Goal: Information Seeking & Learning: Find specific page/section

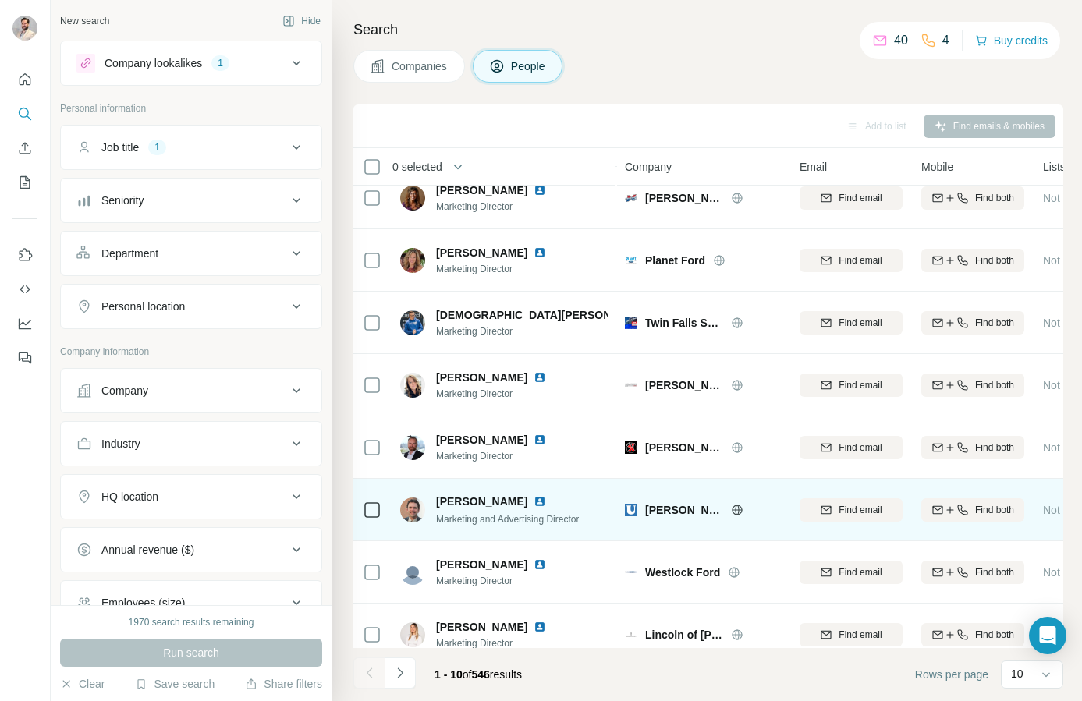
scroll to position [162, 0]
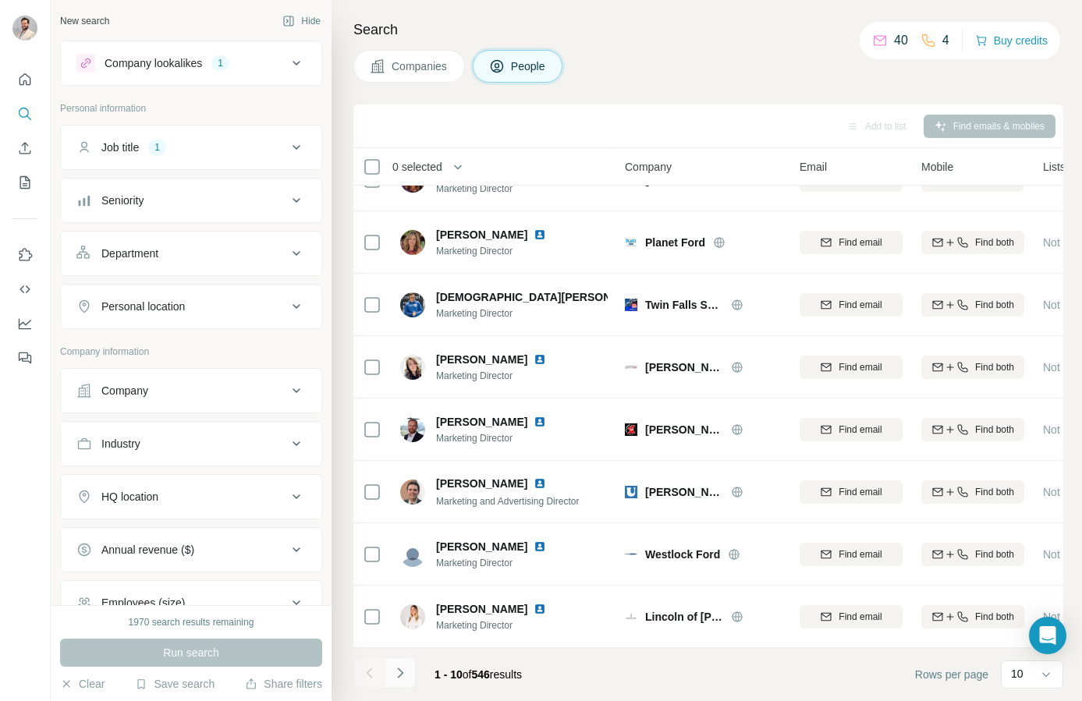
click at [406, 671] on icon "Navigate to next page" at bounding box center [400, 674] width 16 height 16
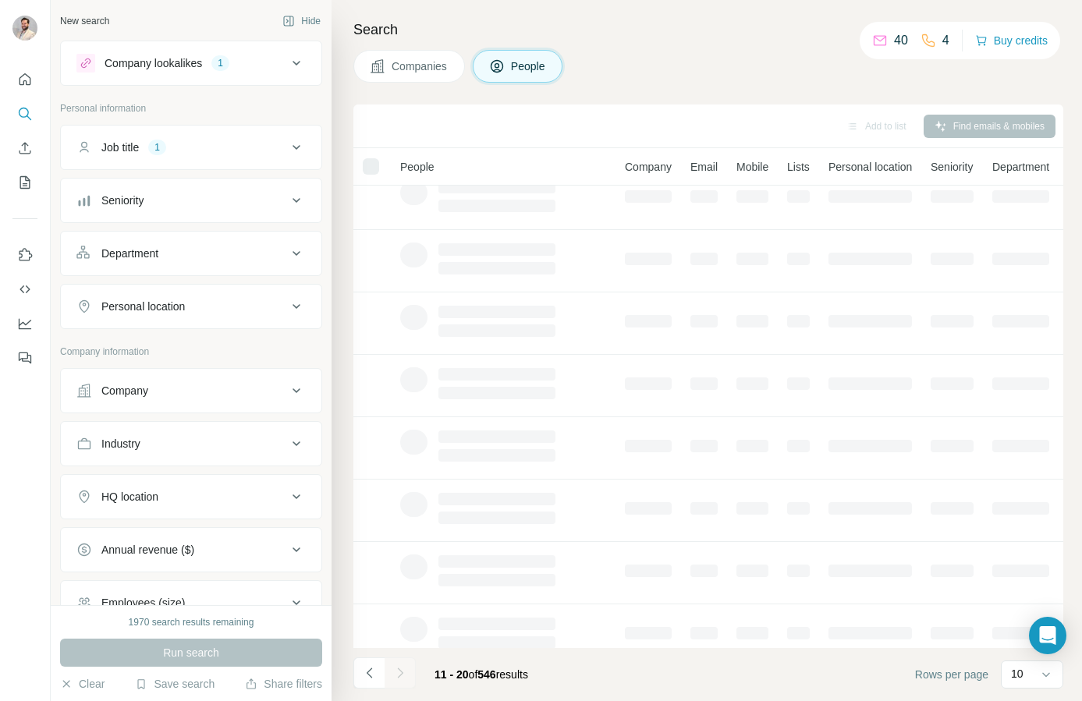
scroll to position [0, 0]
click at [300, 307] on icon at bounding box center [296, 306] width 19 height 19
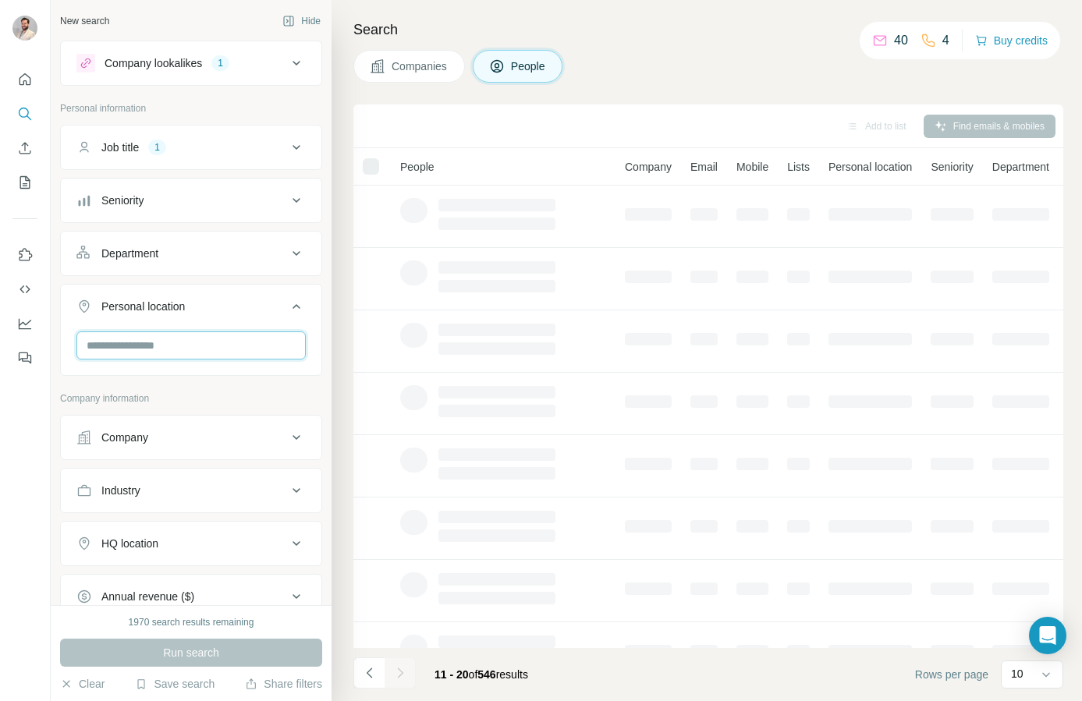
click at [193, 341] on input "text" at bounding box center [190, 346] width 229 height 28
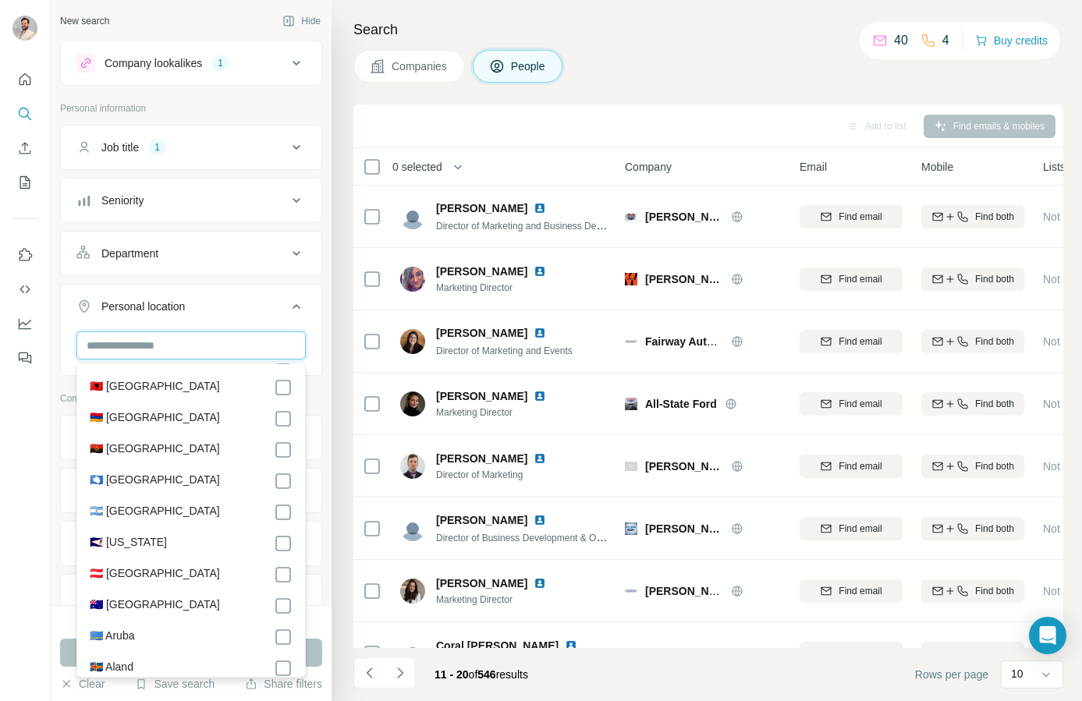
scroll to position [157, 0]
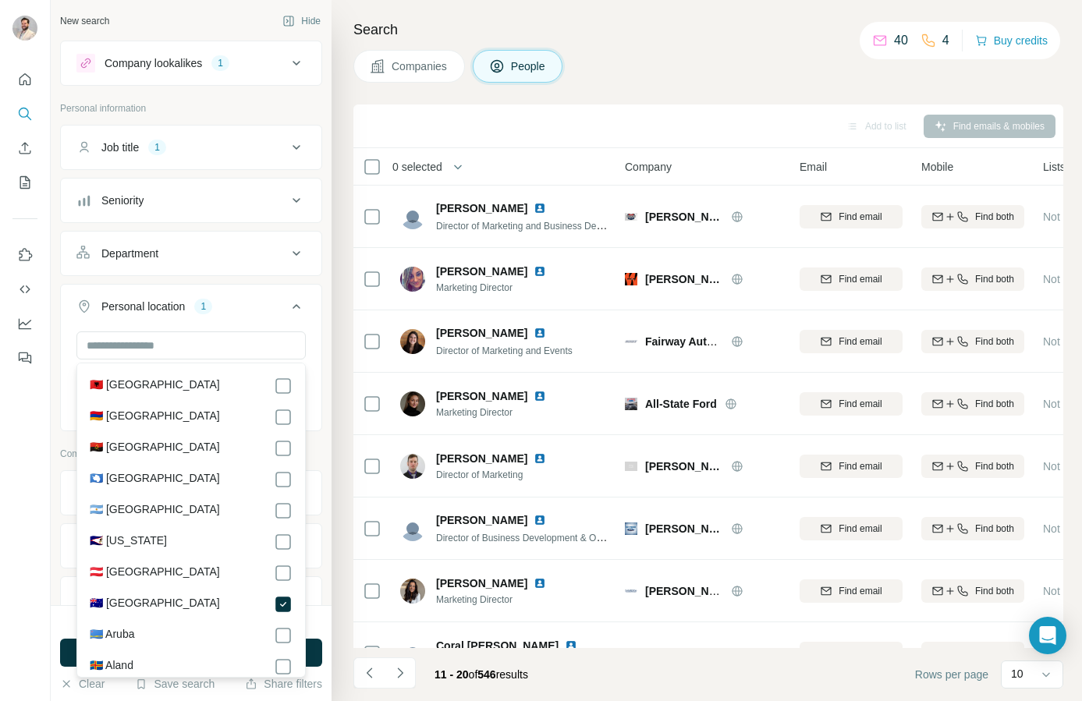
click at [18, 545] on div at bounding box center [25, 350] width 51 height 701
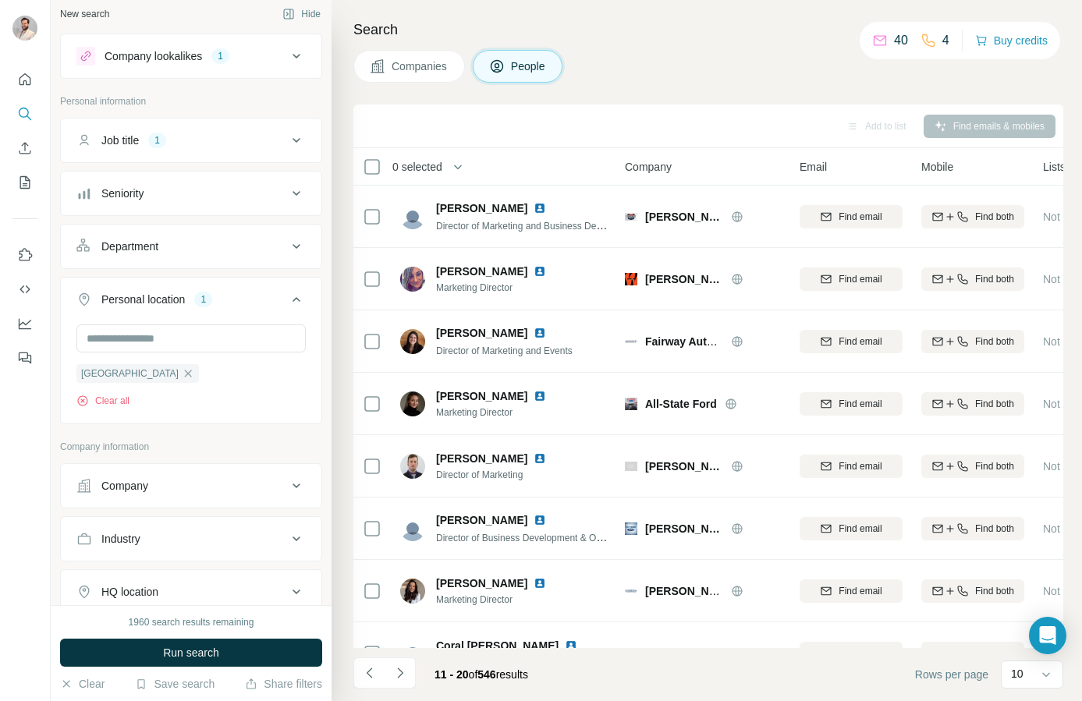
scroll to position [0, 0]
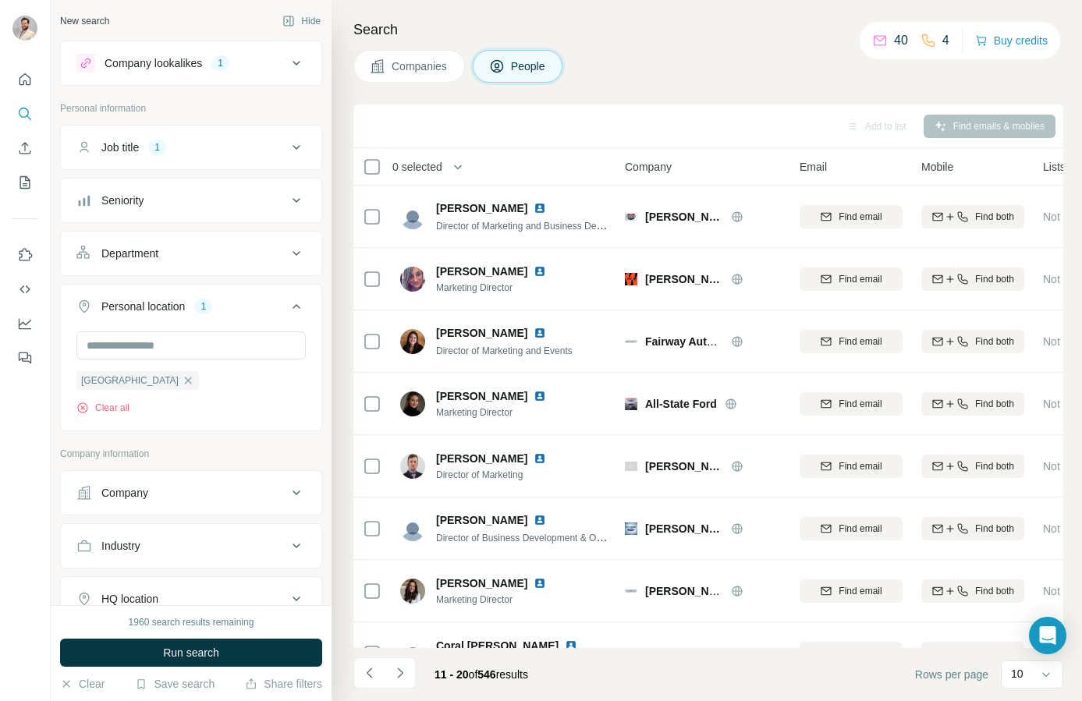
click at [228, 198] on div "Seniority" at bounding box center [181, 201] width 211 height 16
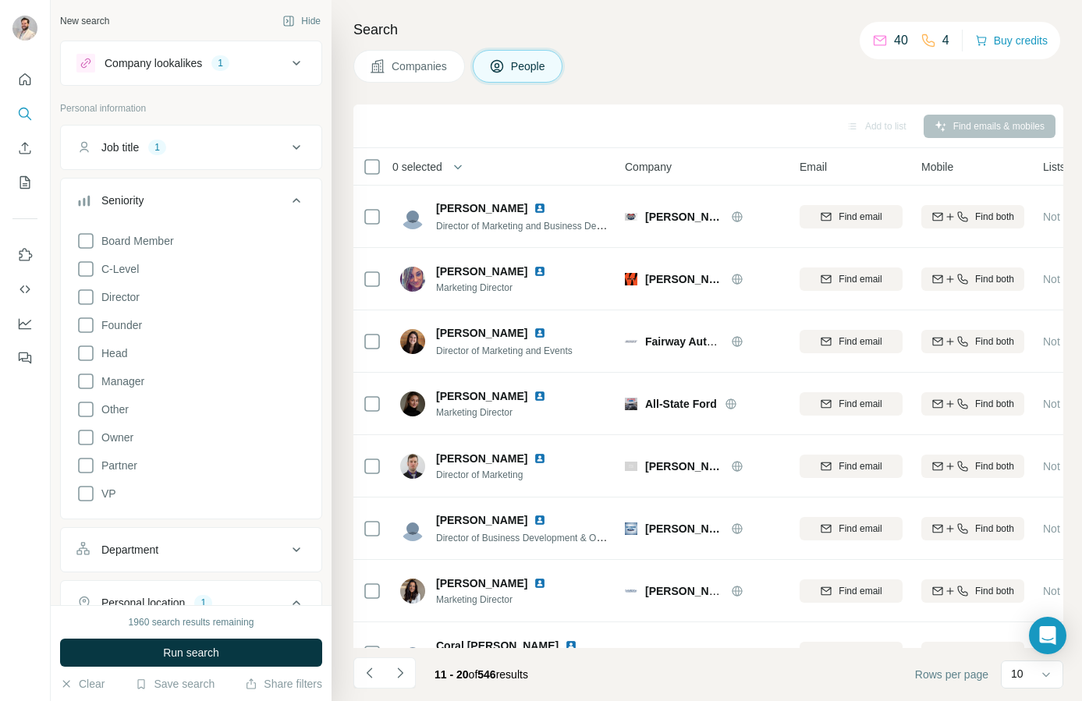
click at [228, 196] on div "Seniority" at bounding box center [181, 201] width 211 height 16
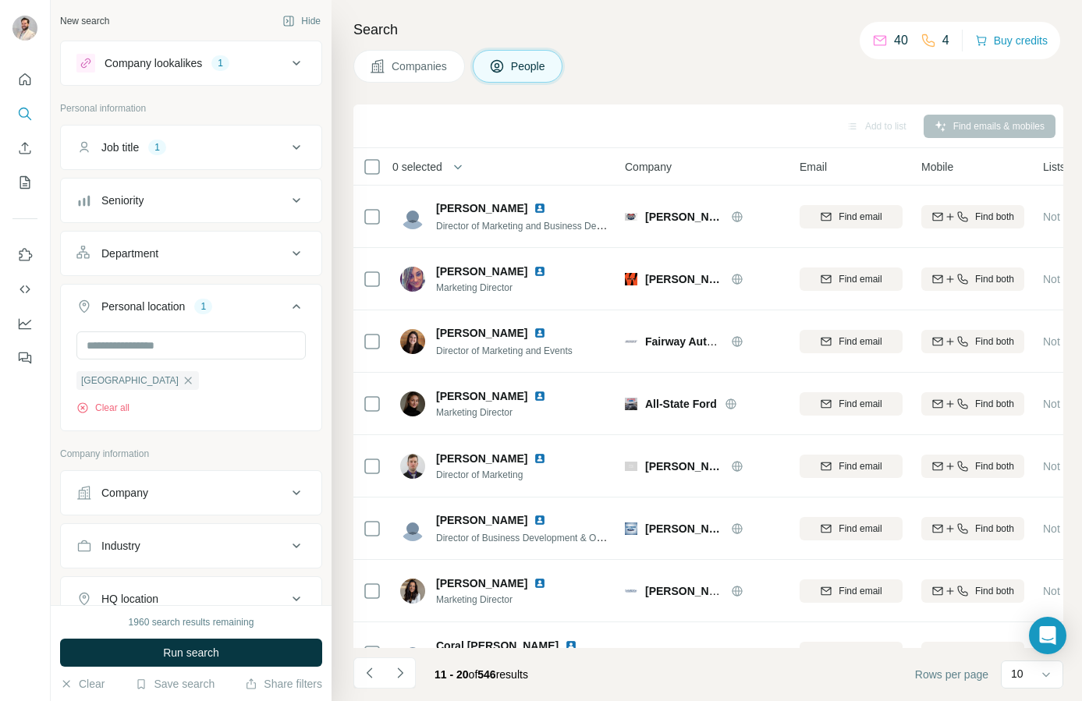
click at [205, 149] on div "Job title 1" at bounding box center [181, 148] width 211 height 16
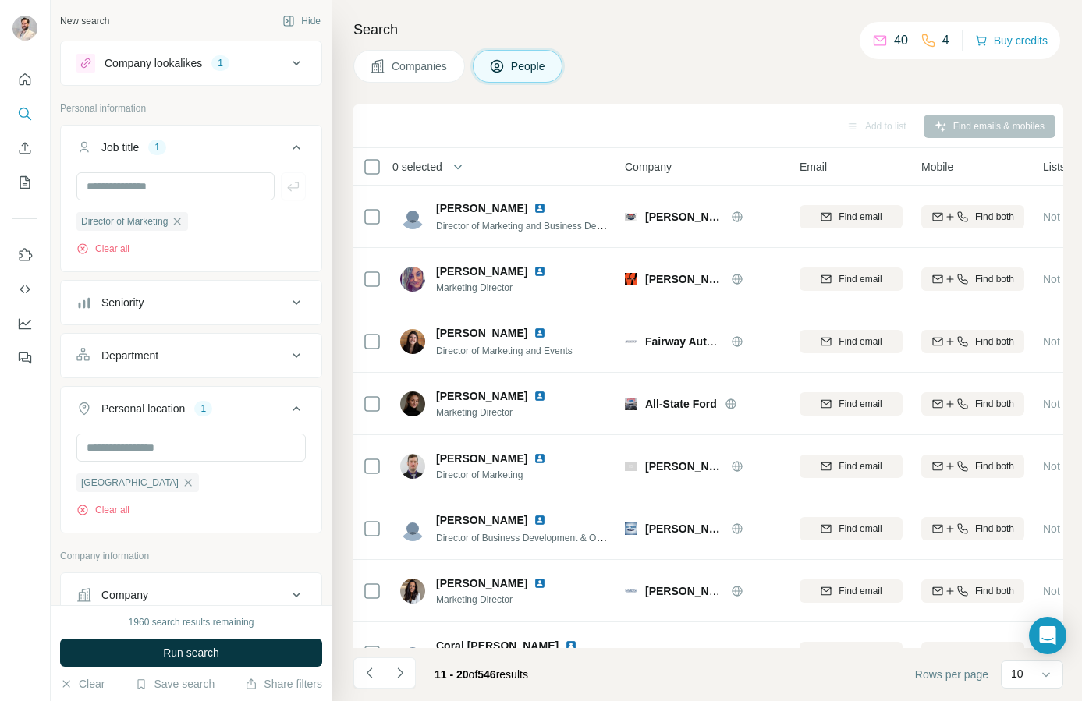
click at [220, 149] on div "Job title 1" at bounding box center [181, 148] width 211 height 16
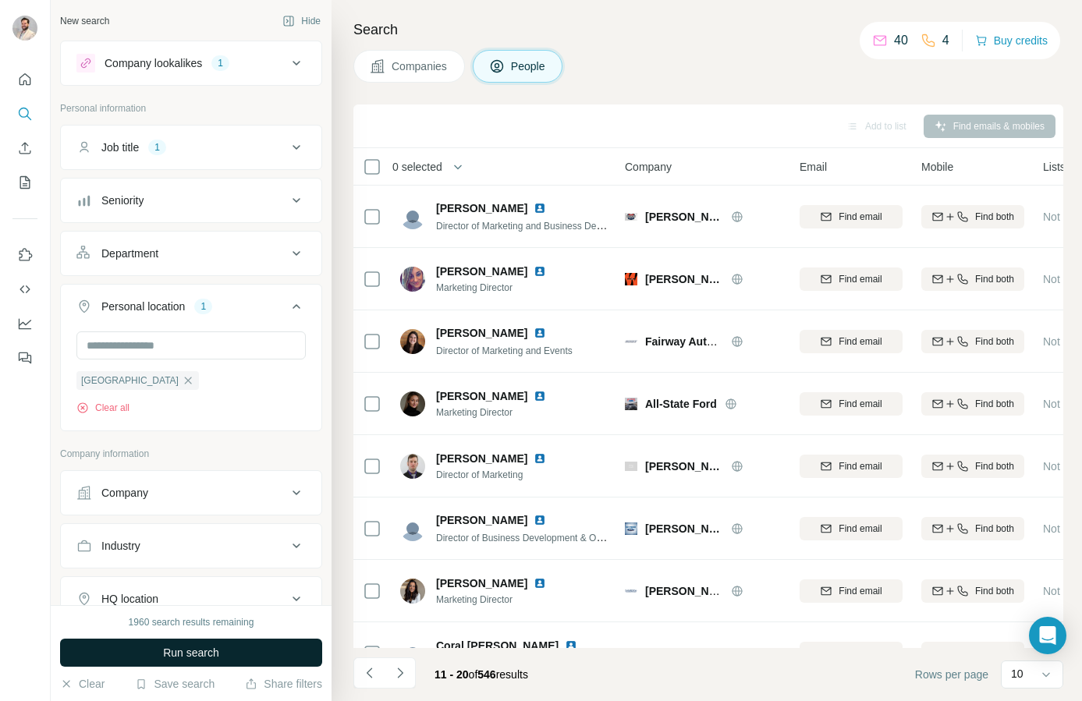
click at [193, 655] on span "Run search" at bounding box center [191, 653] width 56 height 16
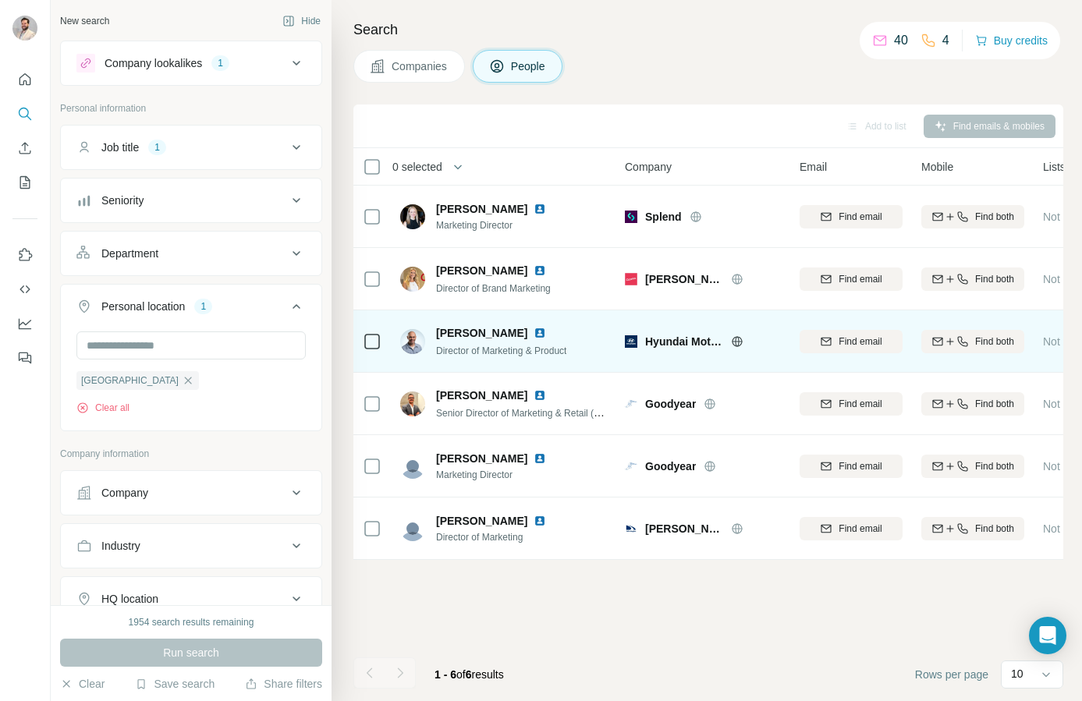
click at [698, 340] on span "Hyundai Motor India" at bounding box center [684, 342] width 78 height 16
click at [739, 340] on icon at bounding box center [737, 341] width 12 height 12
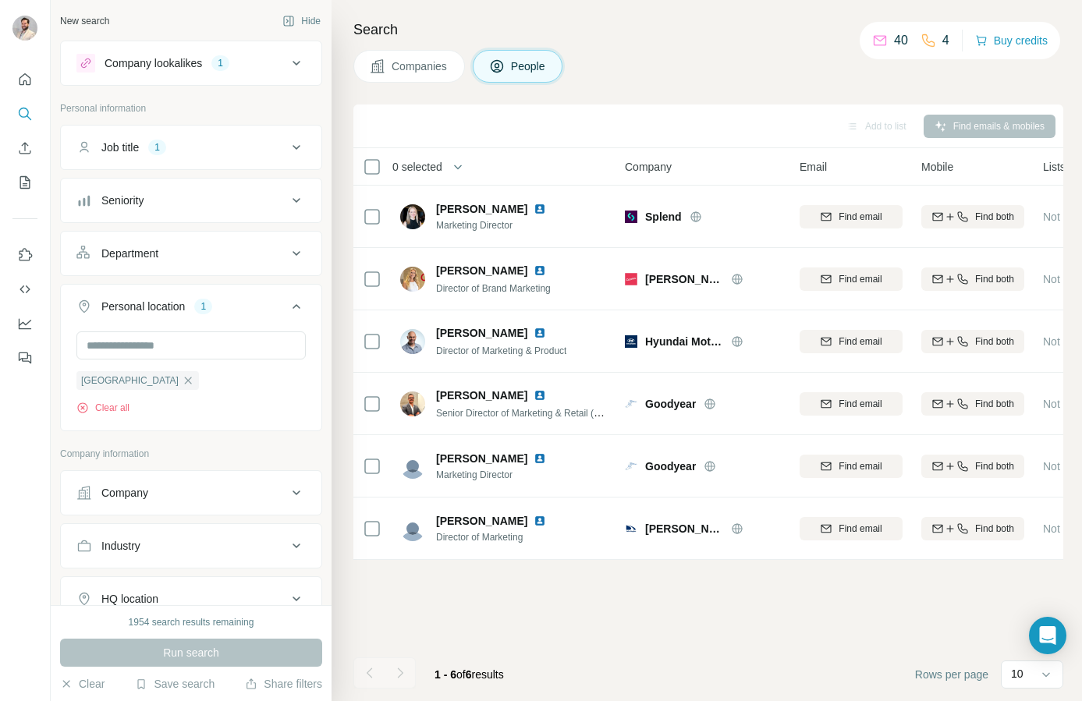
click at [687, 588] on div "Add to list Find emails & mobiles 0 selected People Company Email Mobile Lists …" at bounding box center [708, 403] width 710 height 597
